Goal: Information Seeking & Learning: Check status

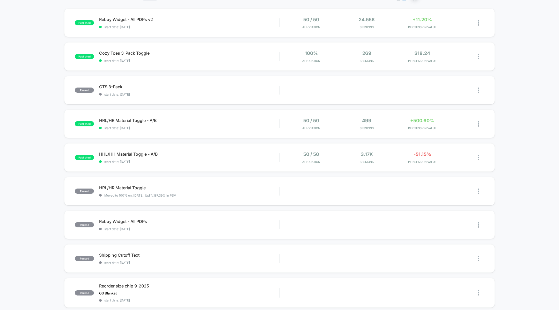
scroll to position [50, 0]
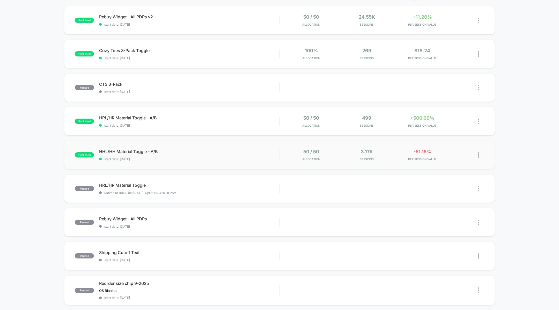
click at [348, 162] on div "published HHL/HH Material Toggle - A/B start date: [DATE] 50 / 50 Allocation 3.…" at bounding box center [279, 154] width 430 height 28
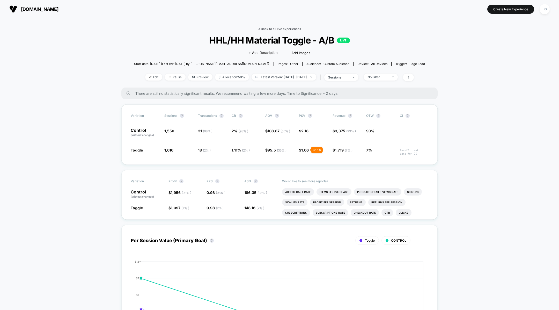
click at [276, 28] on link "< Back to all live experiences" at bounding box center [279, 29] width 43 height 4
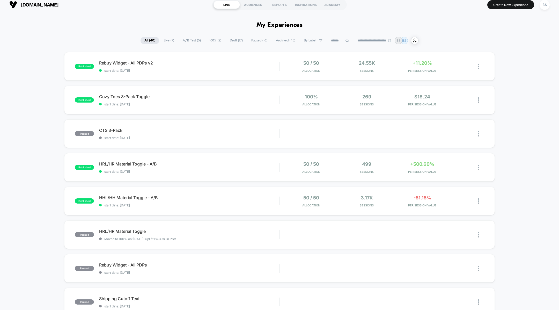
scroll to position [8, 0]
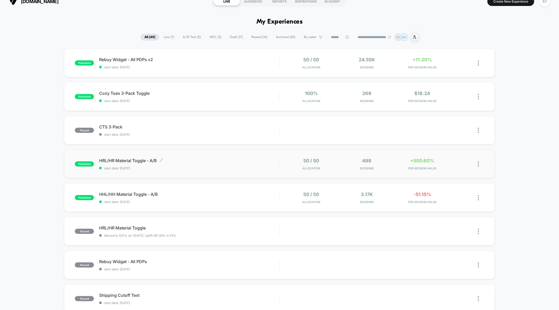
click at [248, 167] on span "start date: [DATE]" at bounding box center [189, 168] width 180 height 4
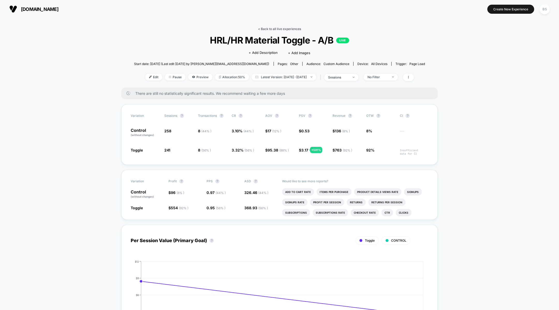
click at [263, 29] on link "< Back to all live experiences" at bounding box center [279, 29] width 43 height 4
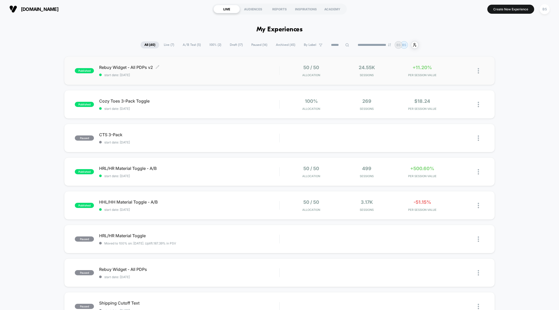
click at [263, 72] on div "Rebuy Widget - All PDPs v2 Click to edit experience details Click to edit exper…" at bounding box center [189, 71] width 180 height 12
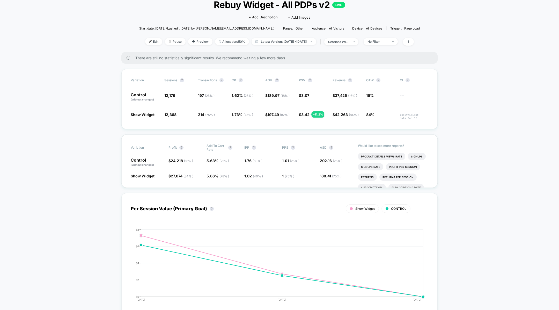
scroll to position [41, 0]
